Goal: Information Seeking & Learning: Find specific page/section

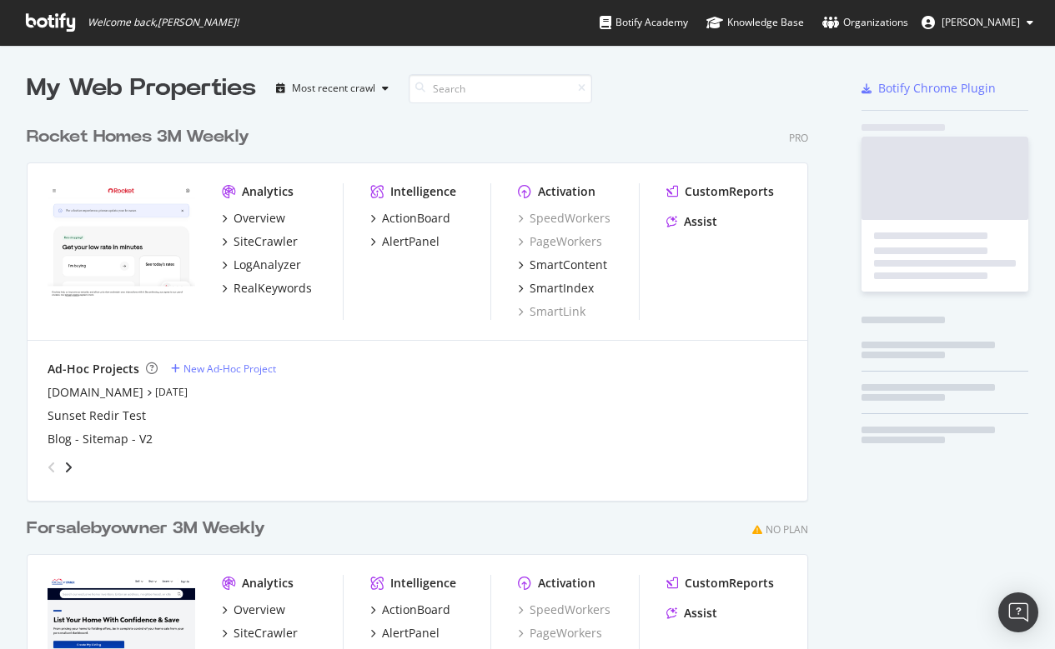
scroll to position [754, 794]
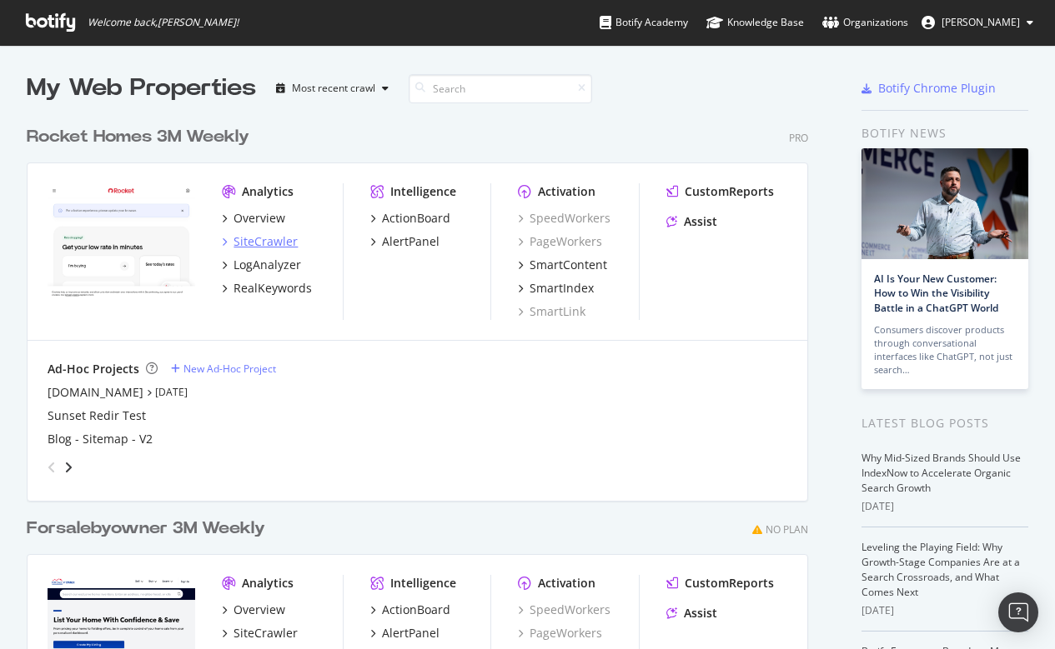
click at [278, 239] on div "SiteCrawler" at bounding box center [265, 241] width 64 height 17
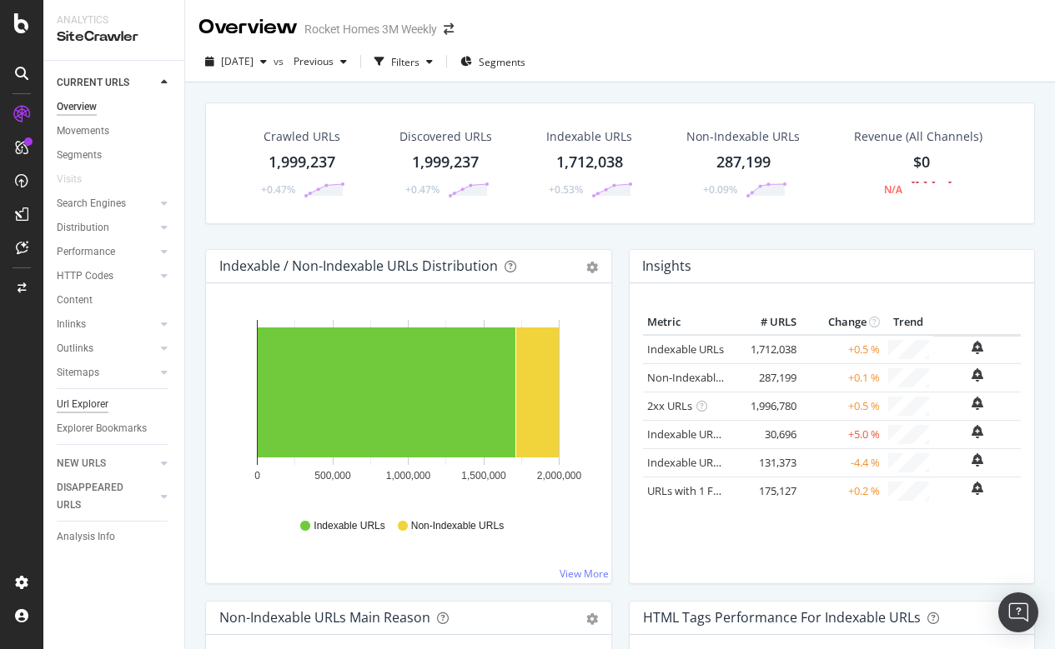
click at [93, 402] on div "Url Explorer" at bounding box center [83, 405] width 52 height 18
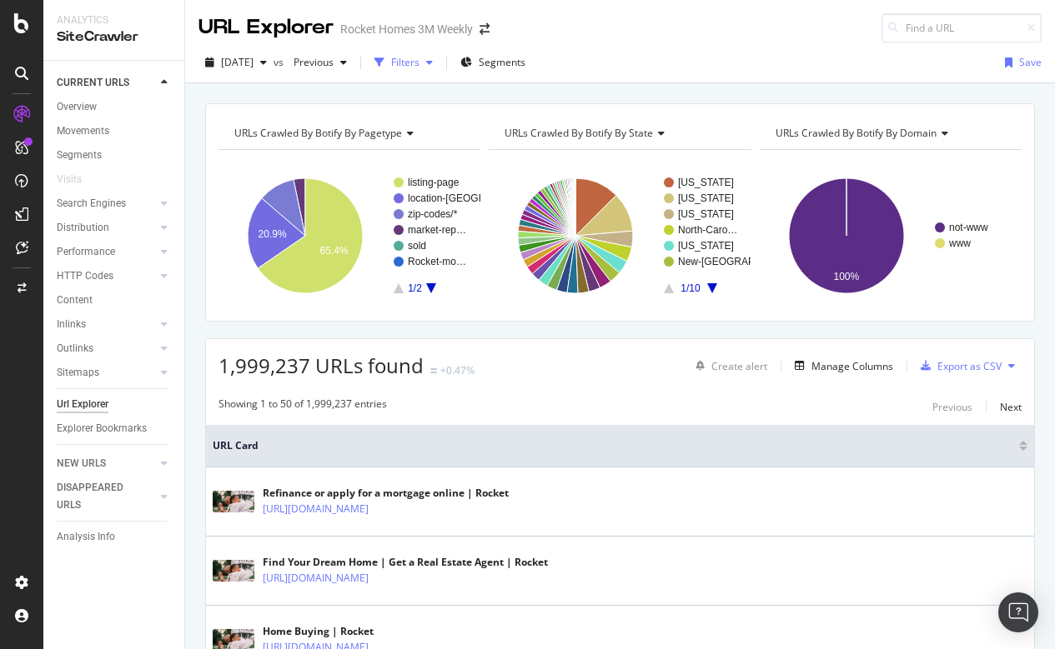
click at [419, 60] on div "Filters" at bounding box center [405, 62] width 28 height 14
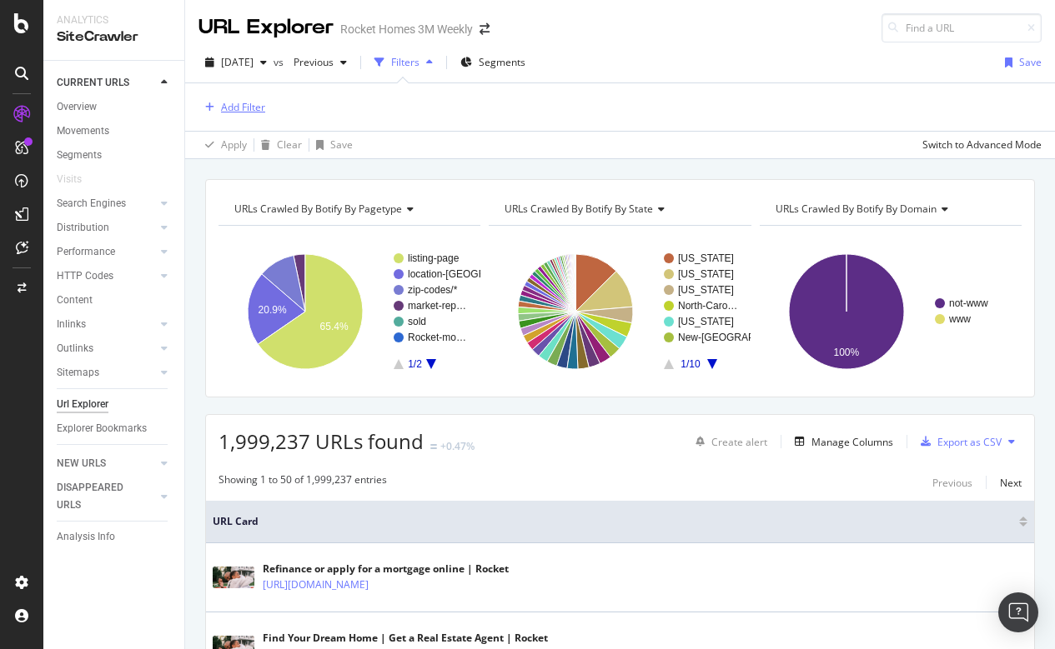
click at [256, 104] on div "Add Filter" at bounding box center [243, 107] width 44 height 14
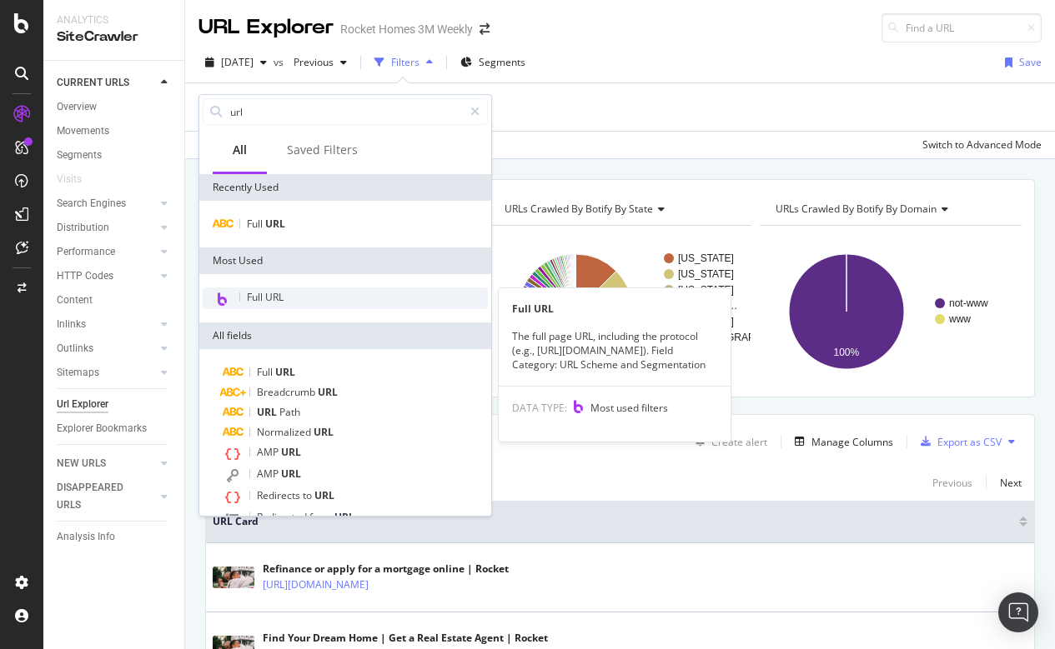
type input "url"
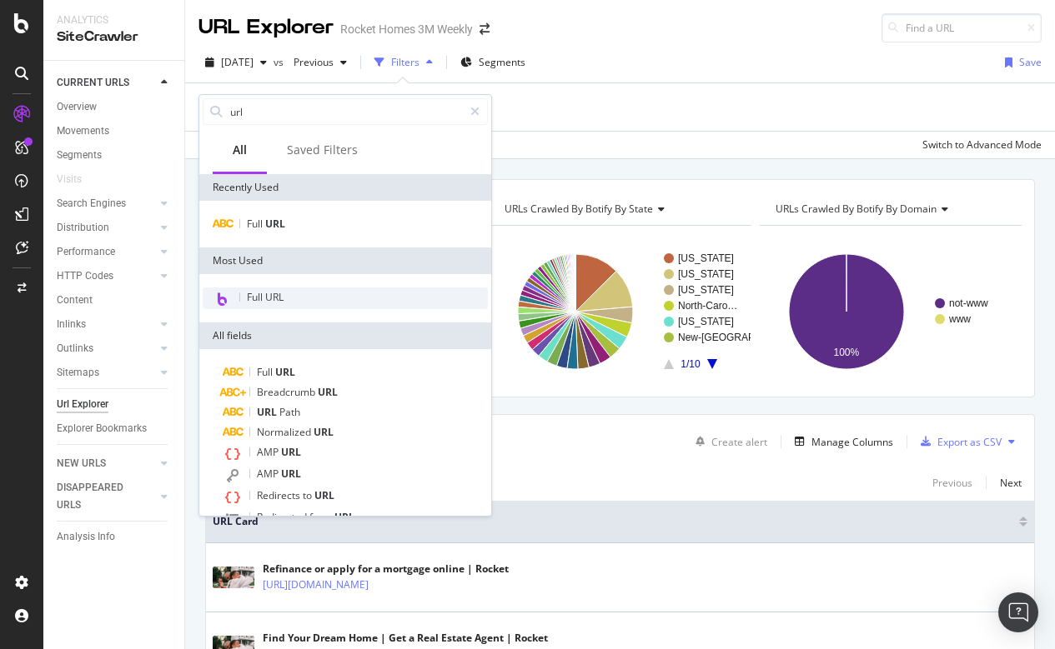
click at [268, 293] on span "Full URL" at bounding box center [265, 297] width 37 height 14
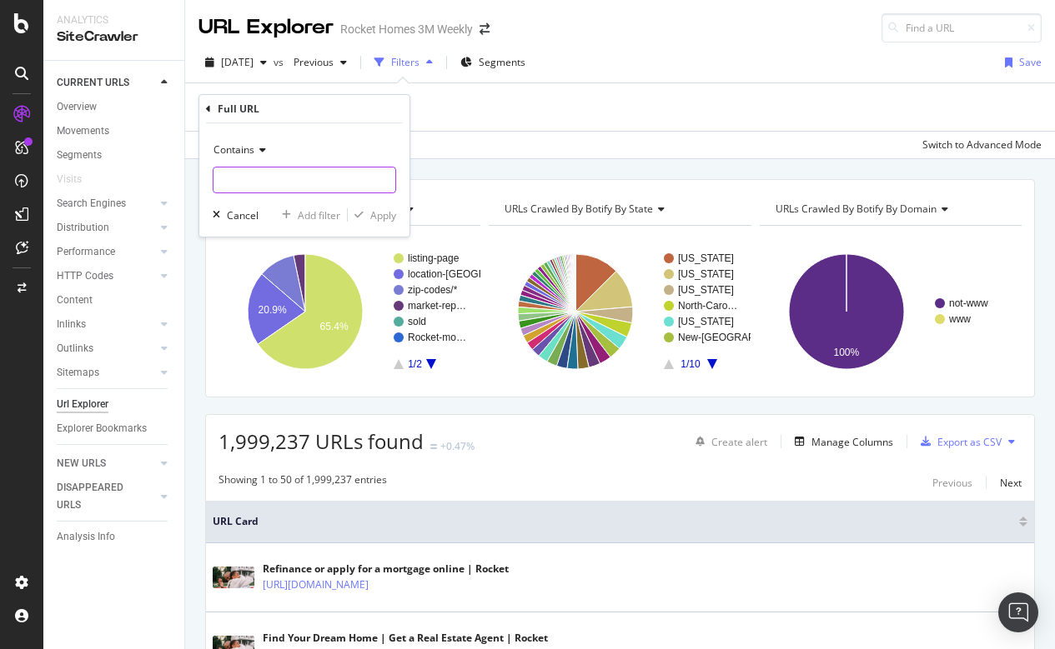
click at [237, 183] on input "text" at bounding box center [304, 180] width 182 height 27
type input "/mortgage/"
click at [383, 217] on div "Apply" at bounding box center [383, 215] width 26 height 14
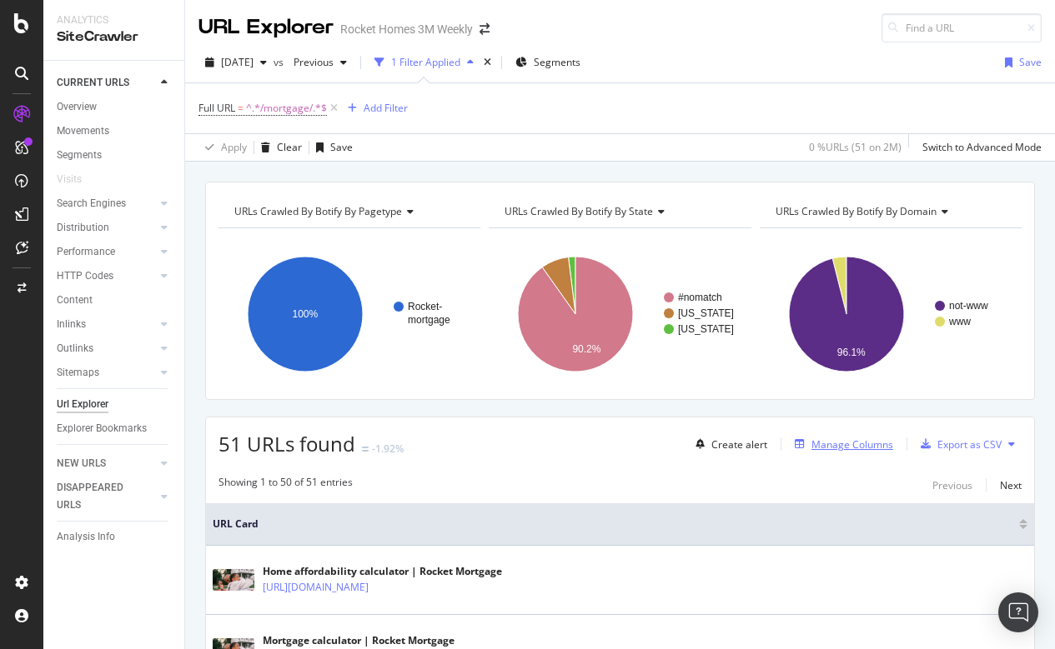
click at [854, 444] on div "Manage Columns" at bounding box center [852, 445] width 82 height 14
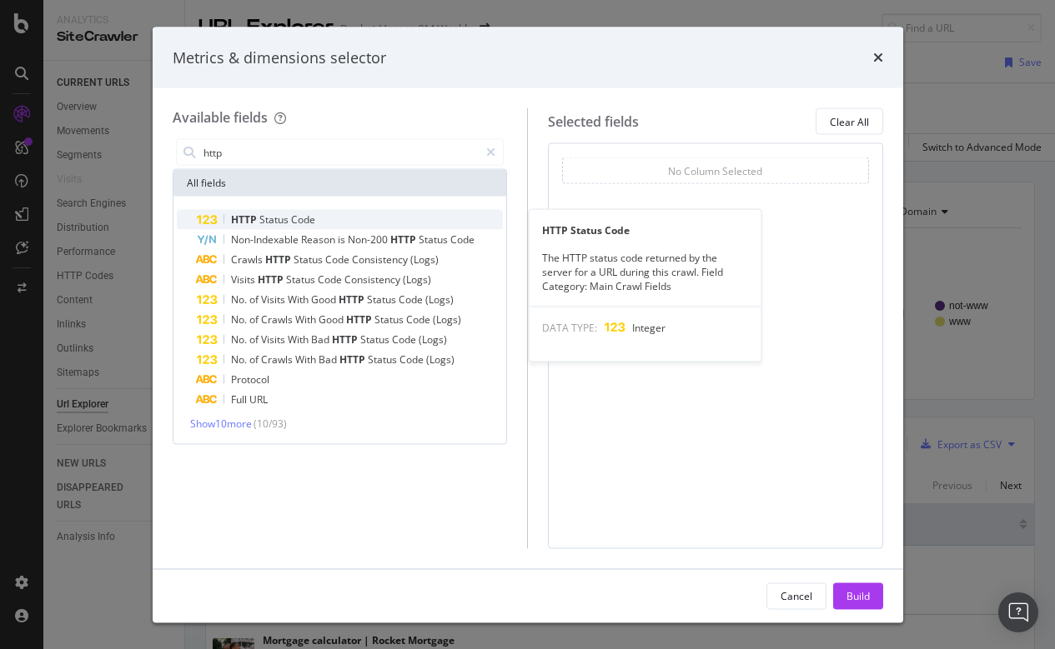
type input "http"
click at [246, 210] on div "HTTP Status Code" at bounding box center [350, 220] width 307 height 20
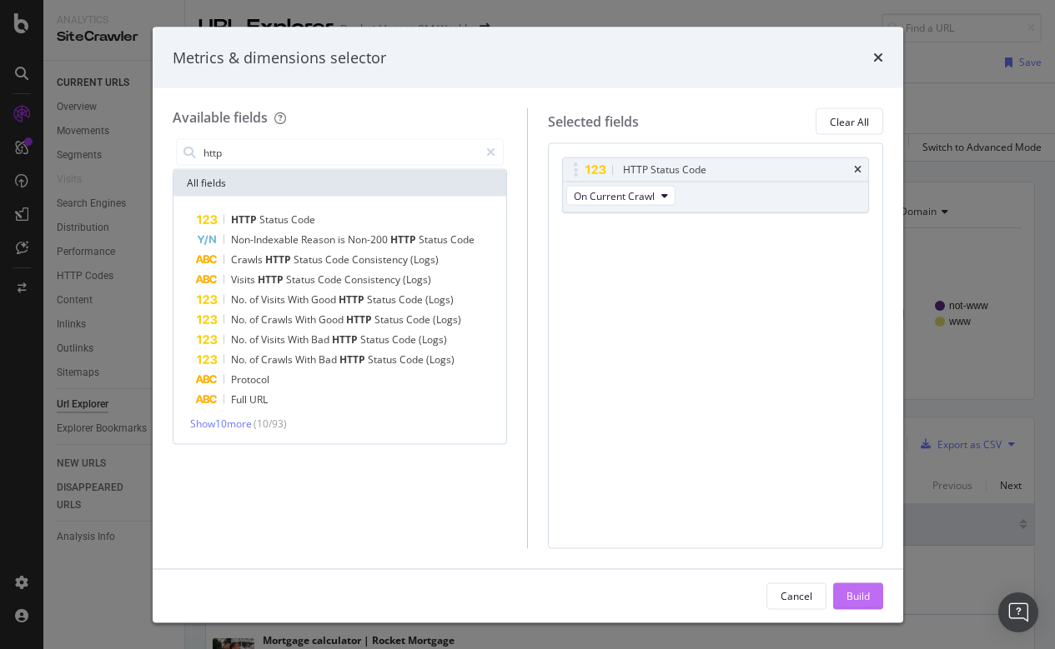
click at [859, 589] on div "Build" at bounding box center [857, 596] width 23 height 14
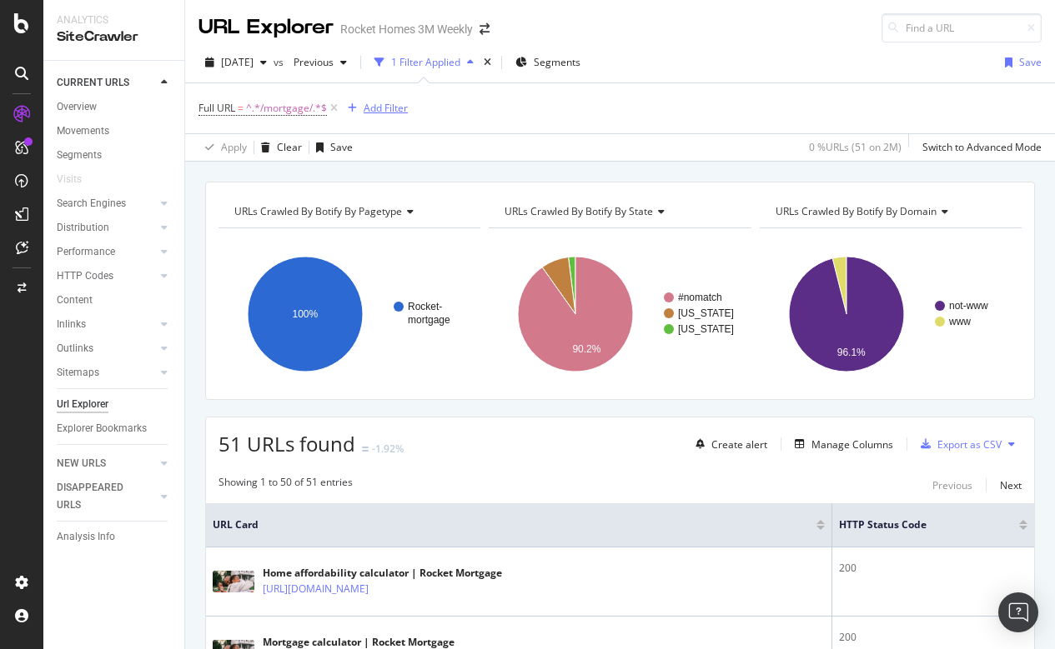
click at [376, 114] on div "Add Filter" at bounding box center [385, 108] width 44 height 14
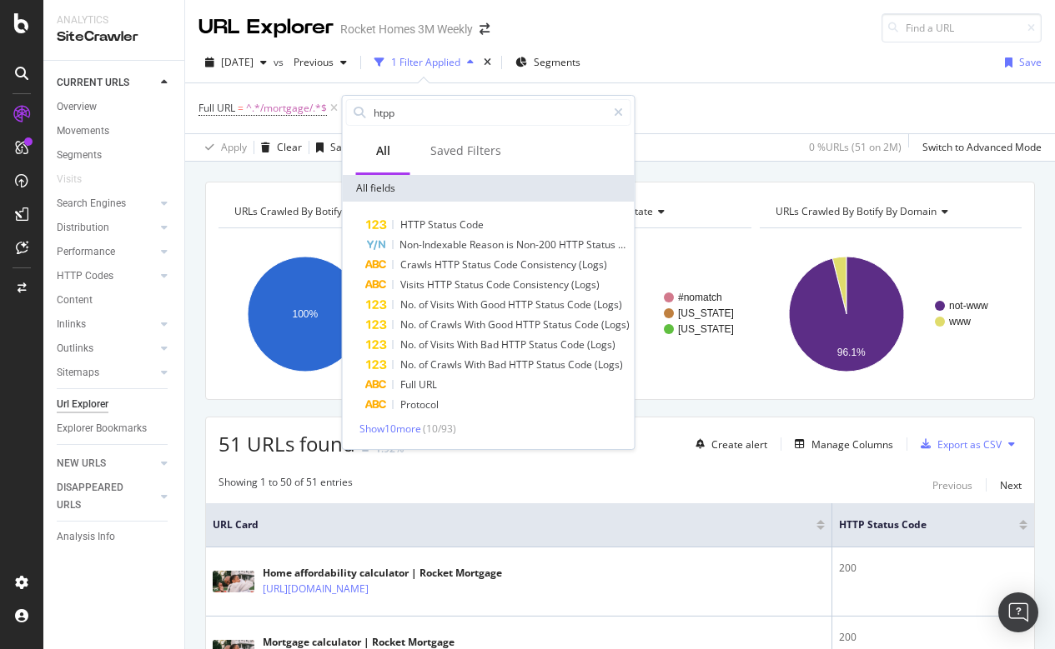
type input "http"
click at [436, 219] on span "Status" at bounding box center [444, 225] width 32 height 14
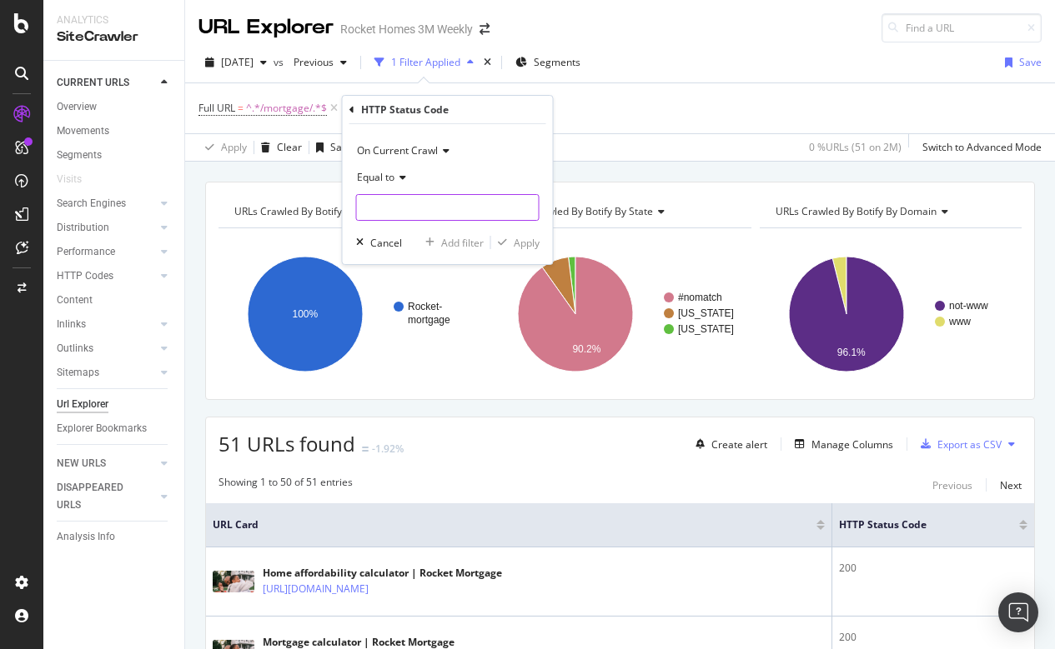
click at [395, 206] on input "number" at bounding box center [447, 207] width 183 height 27
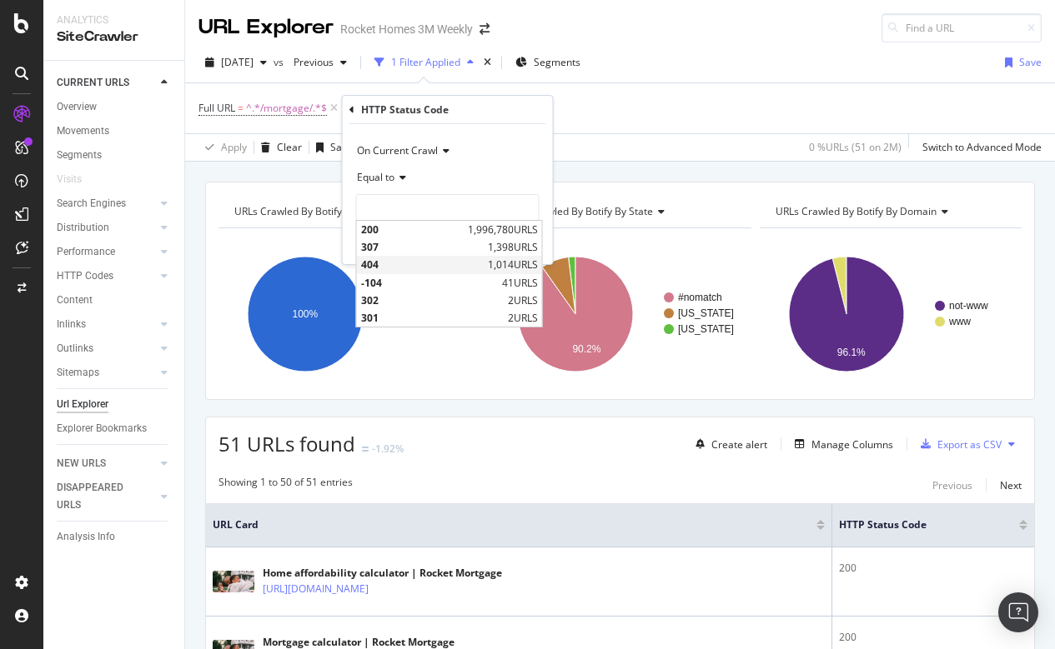
click at [386, 265] on span "404" at bounding box center [422, 265] width 123 height 14
type input "404"
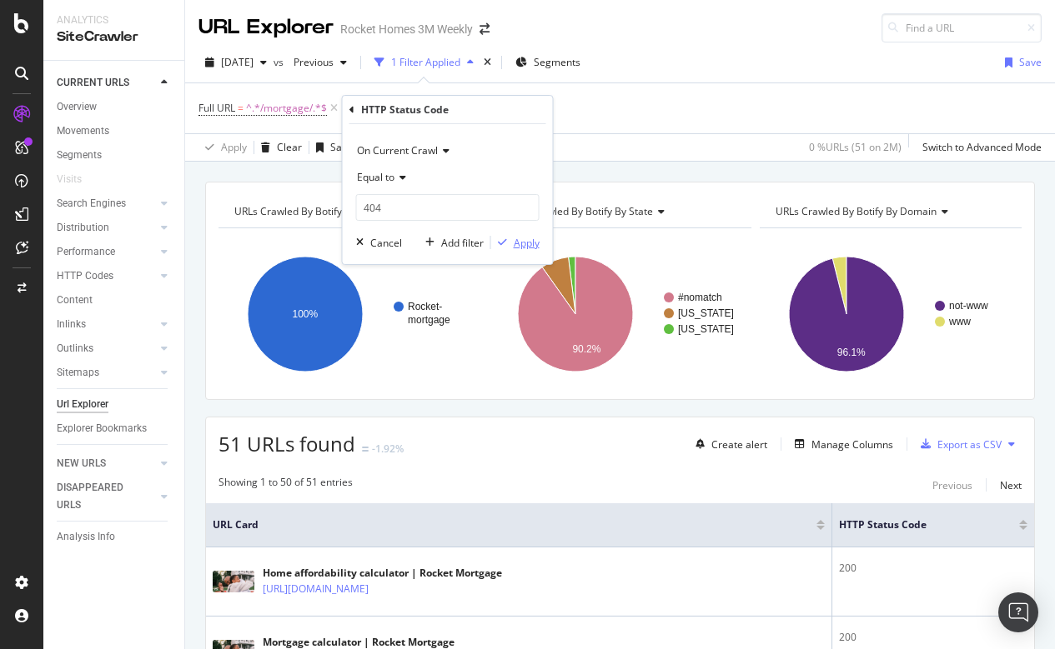
click at [529, 240] on div "Apply" at bounding box center [527, 243] width 26 height 14
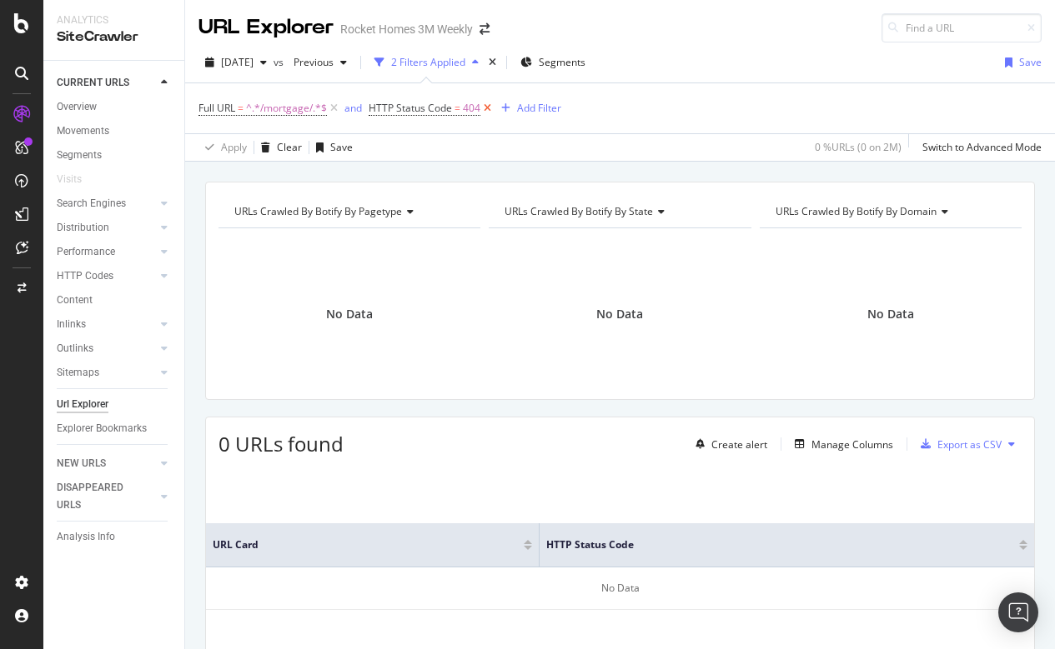
click at [489, 103] on icon at bounding box center [487, 108] width 14 height 17
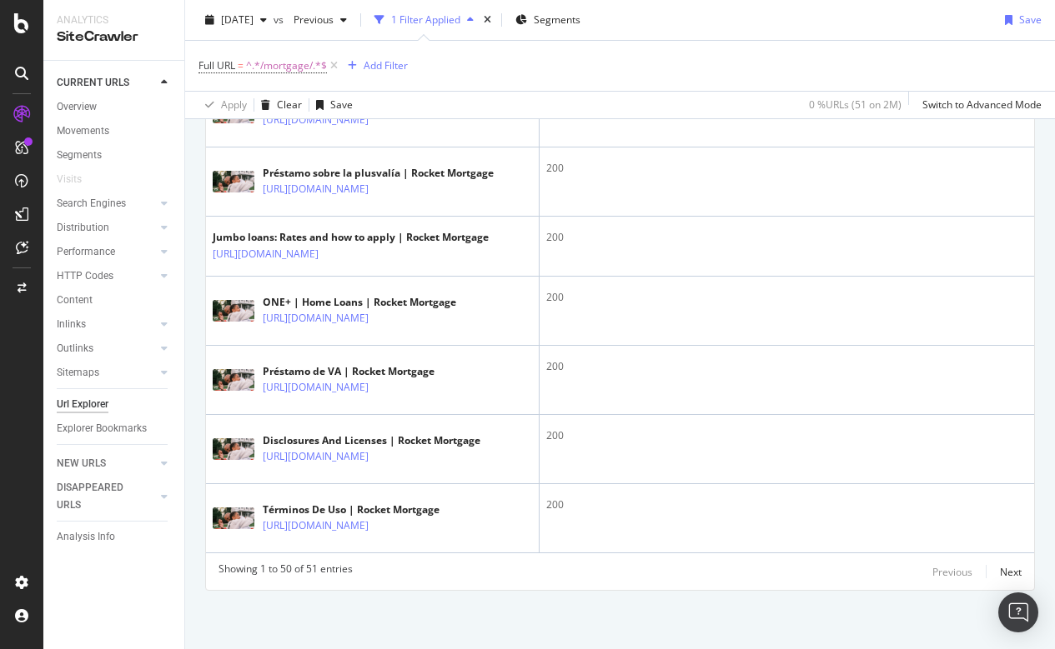
scroll to position [3929, 0]
click at [1007, 569] on div "Next" at bounding box center [1011, 572] width 22 height 14
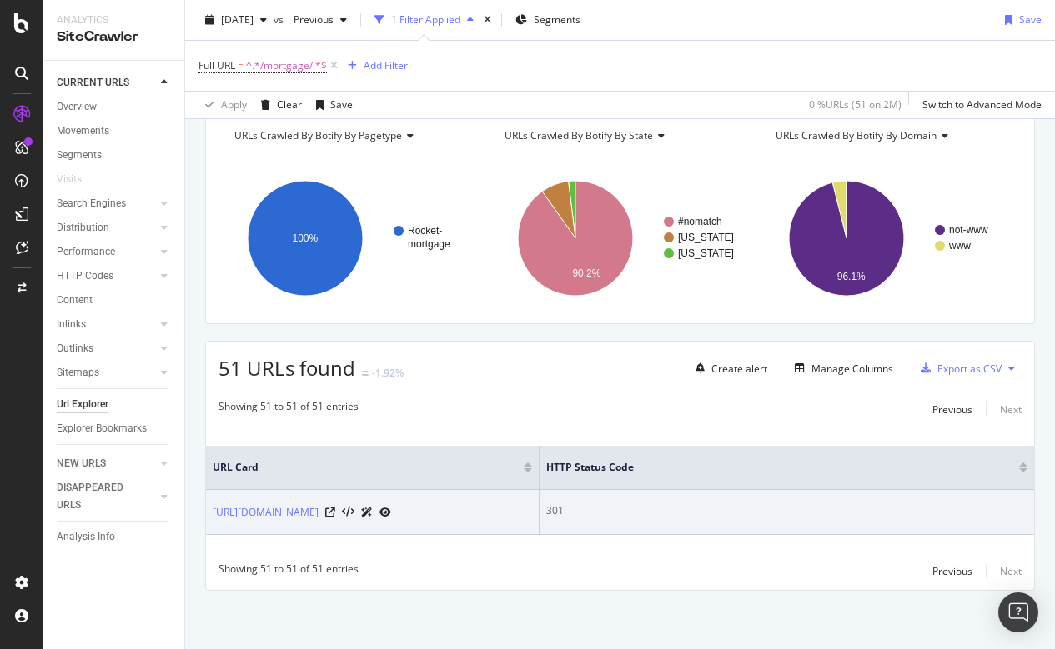
drag, startPoint x: 209, startPoint y: 510, endPoint x: 435, endPoint y: 520, distance: 226.1
click at [435, 520] on td "[URL][DOMAIN_NAME]" at bounding box center [372, 512] width 333 height 45
copy link "[URL][DOMAIN_NAME]"
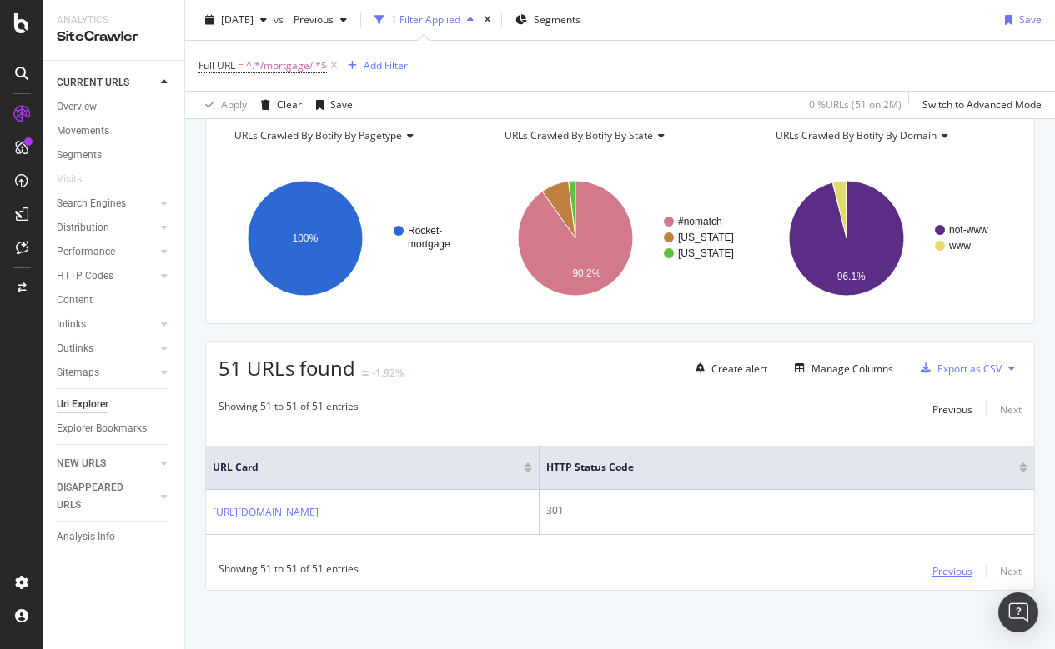
click at [948, 574] on div "Previous" at bounding box center [952, 571] width 40 height 14
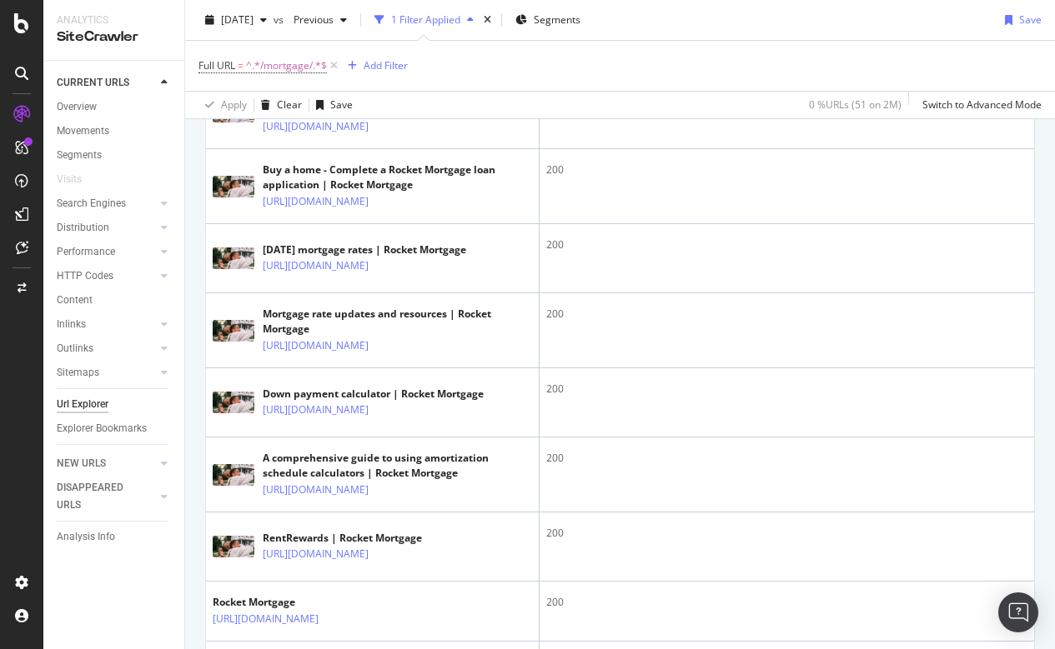
scroll to position [921, 0]
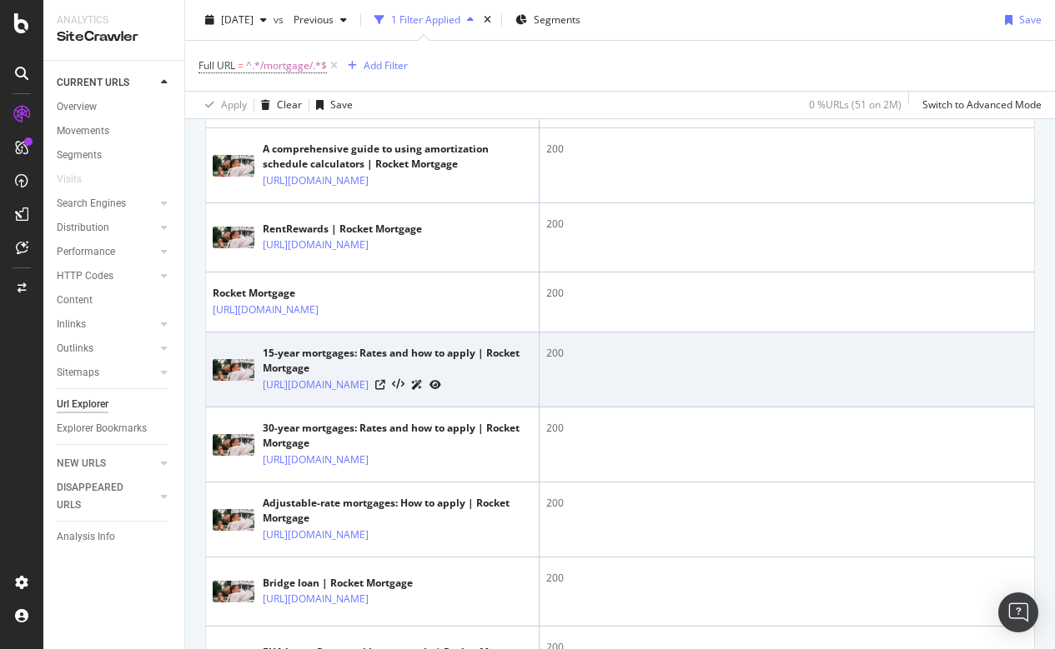
drag, startPoint x: 260, startPoint y: 479, endPoint x: 353, endPoint y: 508, distance: 97.8
click at [353, 408] on td "15-year mortgages: Rates and how to apply | Rocket Mortgage [URL][DOMAIN_NAME]" at bounding box center [372, 370] width 333 height 75
copy link "[URL][DOMAIN_NAME]"
